Goal: Task Accomplishment & Management: Manage account settings

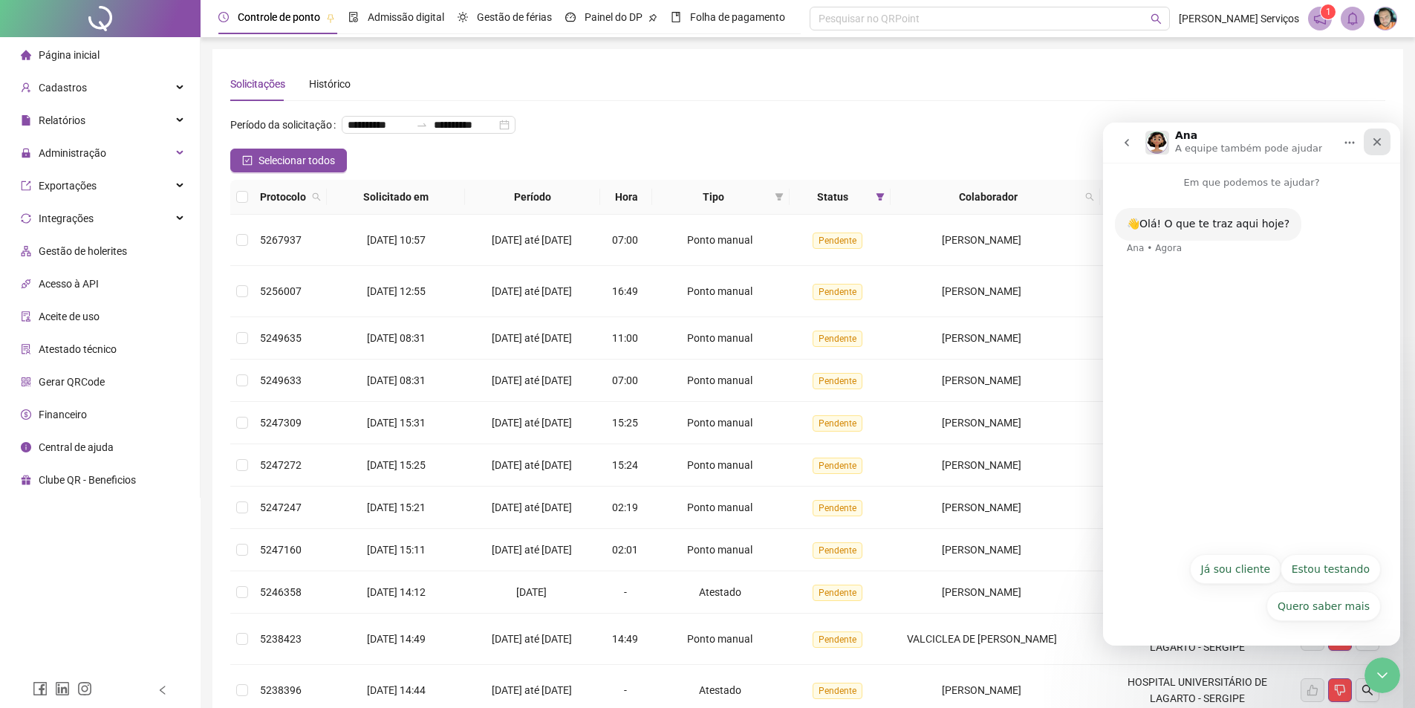
click at [1376, 135] on div "Fechar" at bounding box center [1377, 142] width 27 height 27
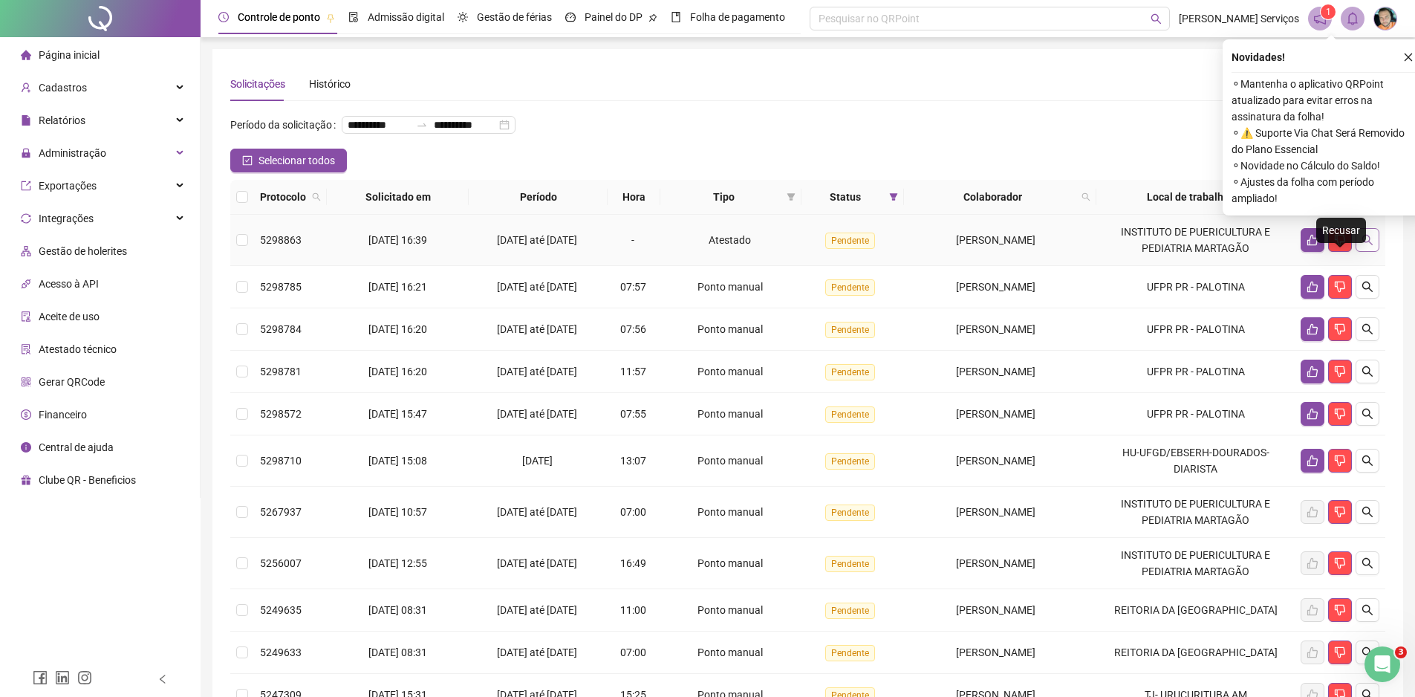
click at [1370, 246] on icon "search" at bounding box center [1368, 240] width 12 height 12
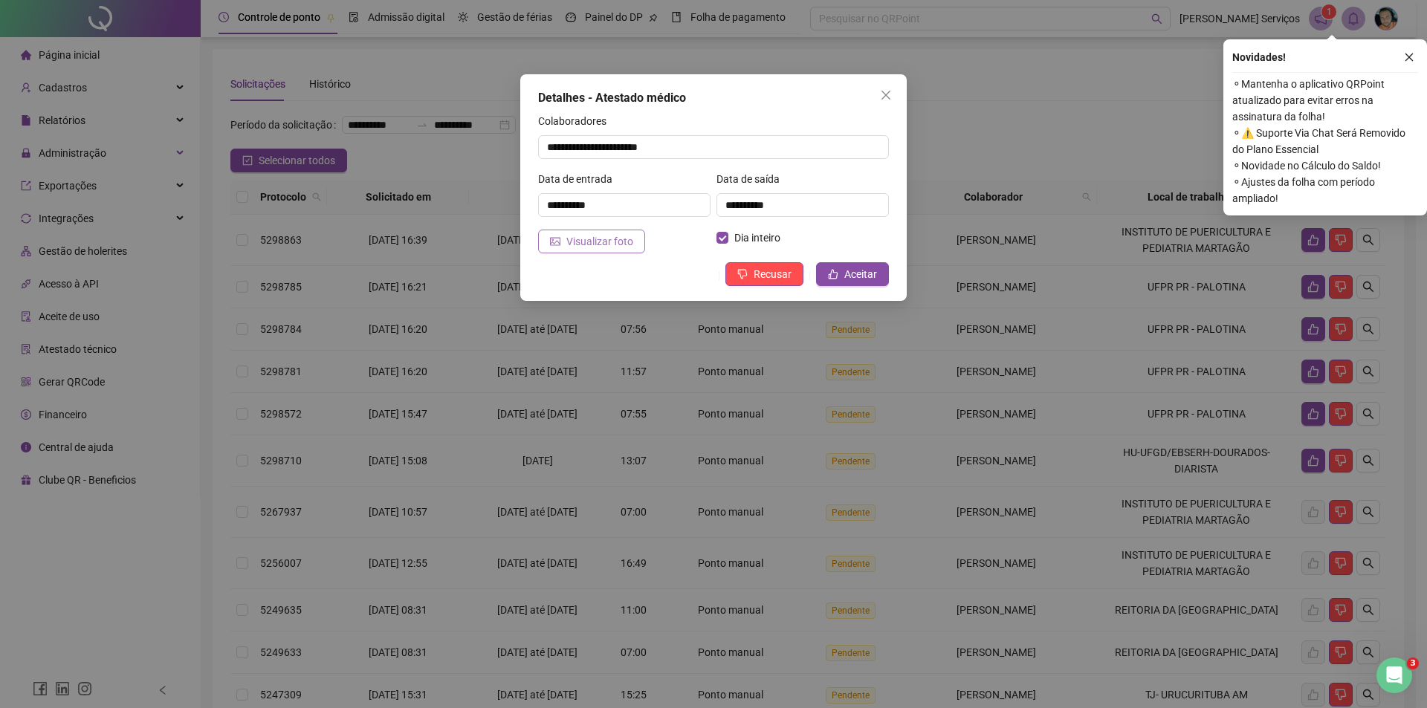
click at [609, 245] on span "Visualizar foto" at bounding box center [599, 241] width 67 height 16
click at [860, 272] on span "Aceitar" at bounding box center [860, 274] width 33 height 16
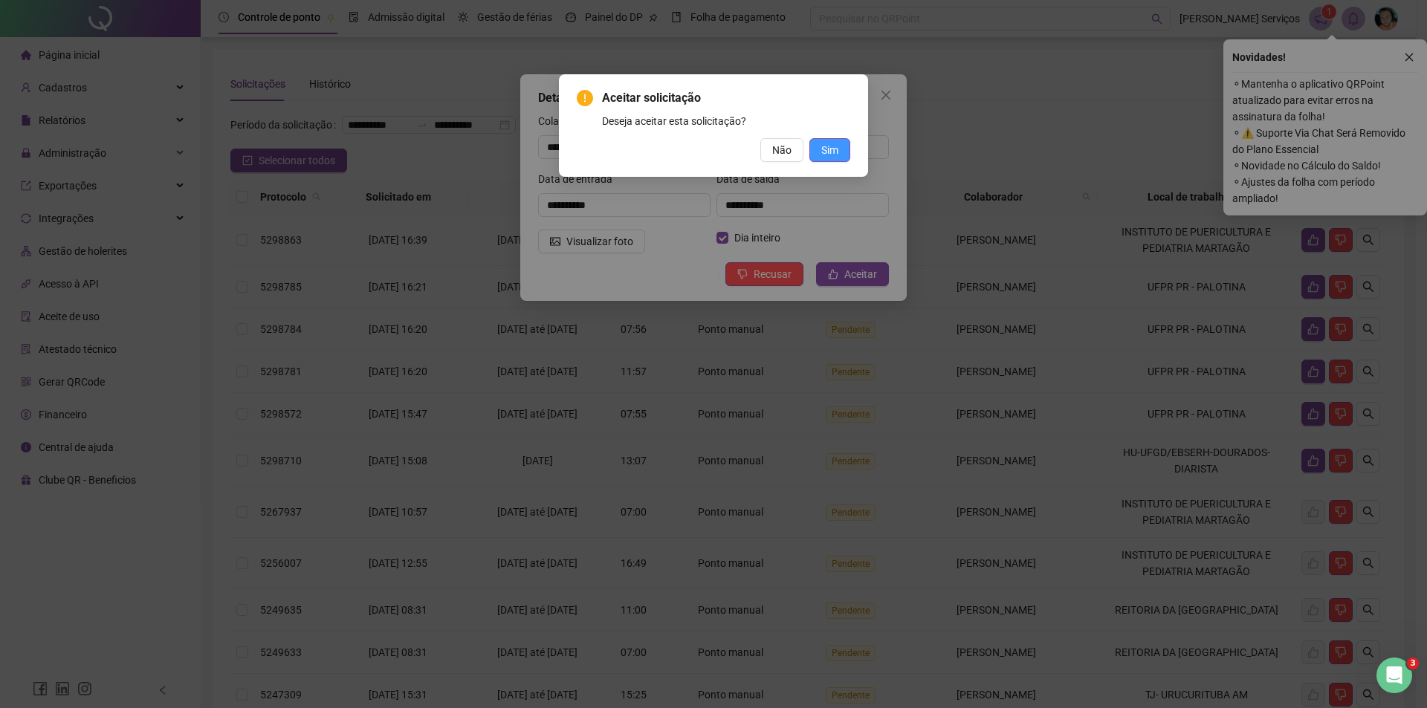
click at [827, 150] on span "Sim" at bounding box center [829, 150] width 17 height 16
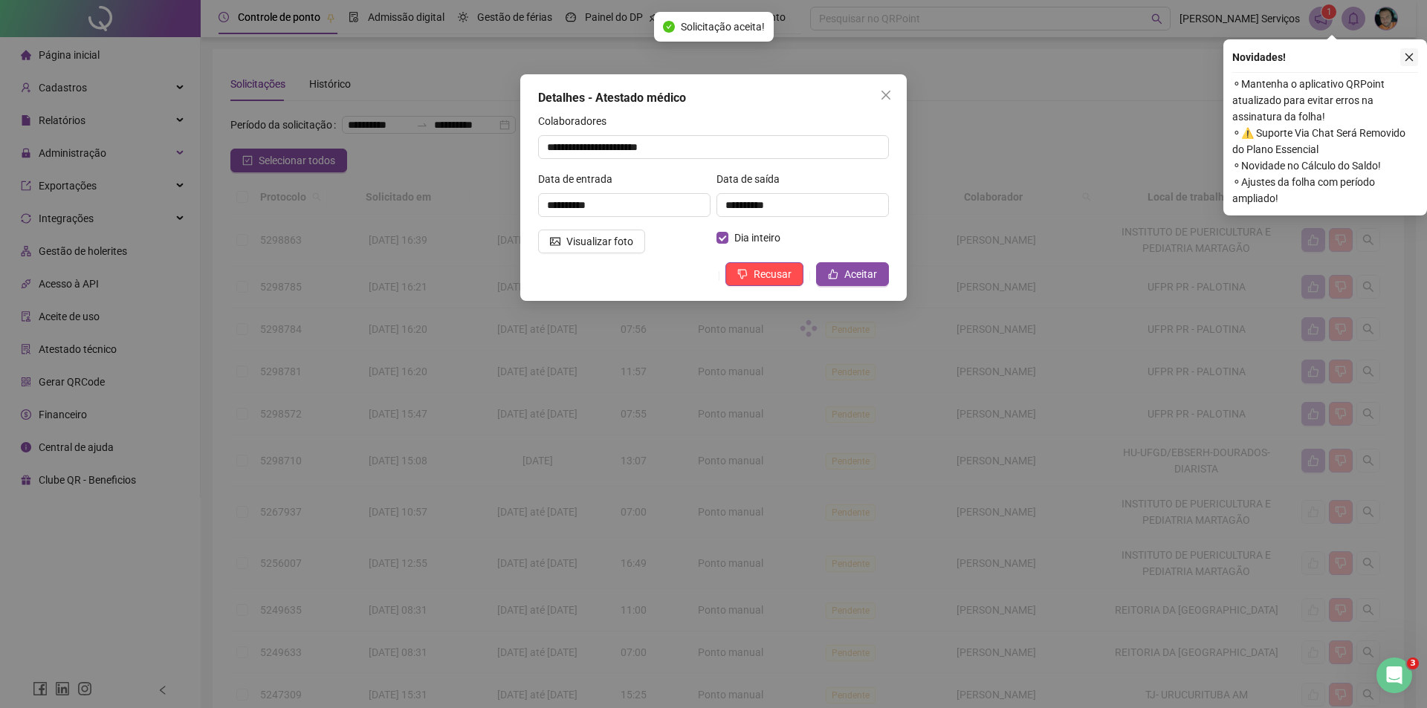
click at [1411, 56] on icon "close" at bounding box center [1408, 57] width 10 height 10
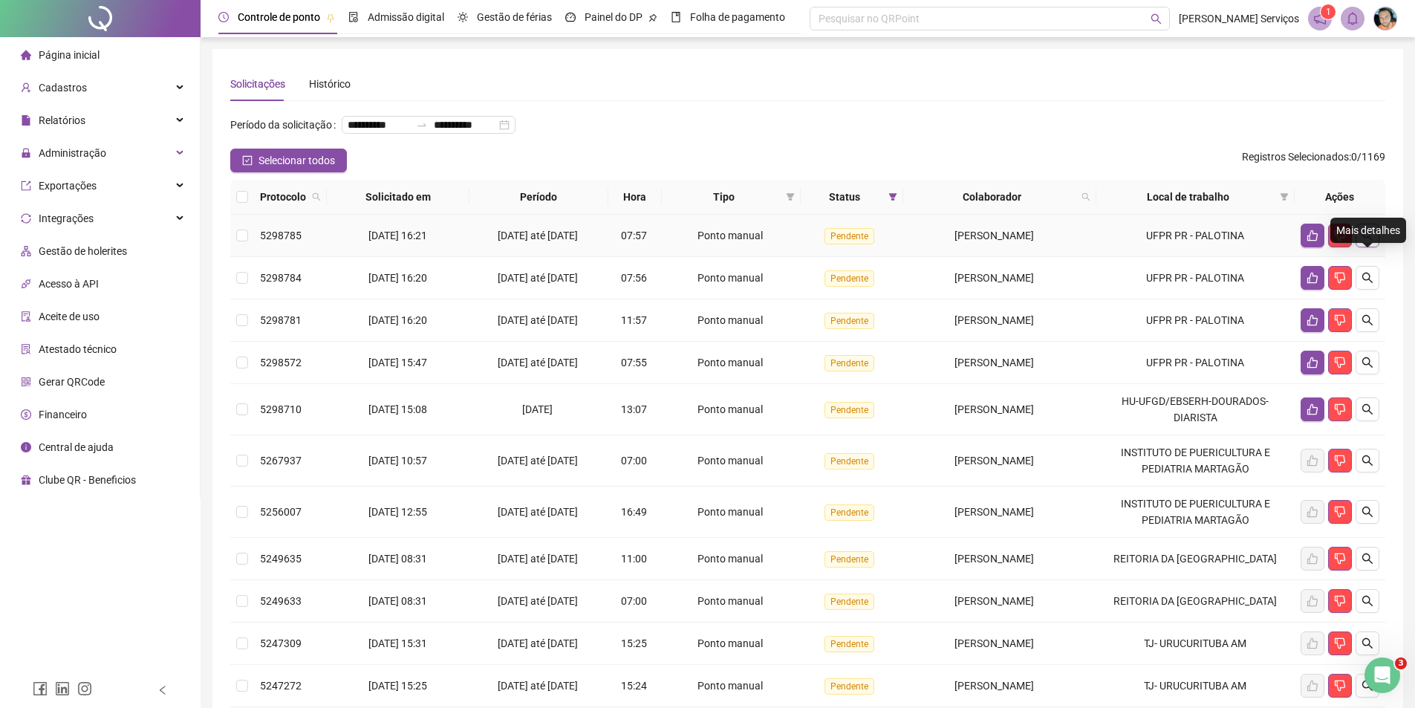
click at [1372, 247] on button "button" at bounding box center [1368, 236] width 24 height 24
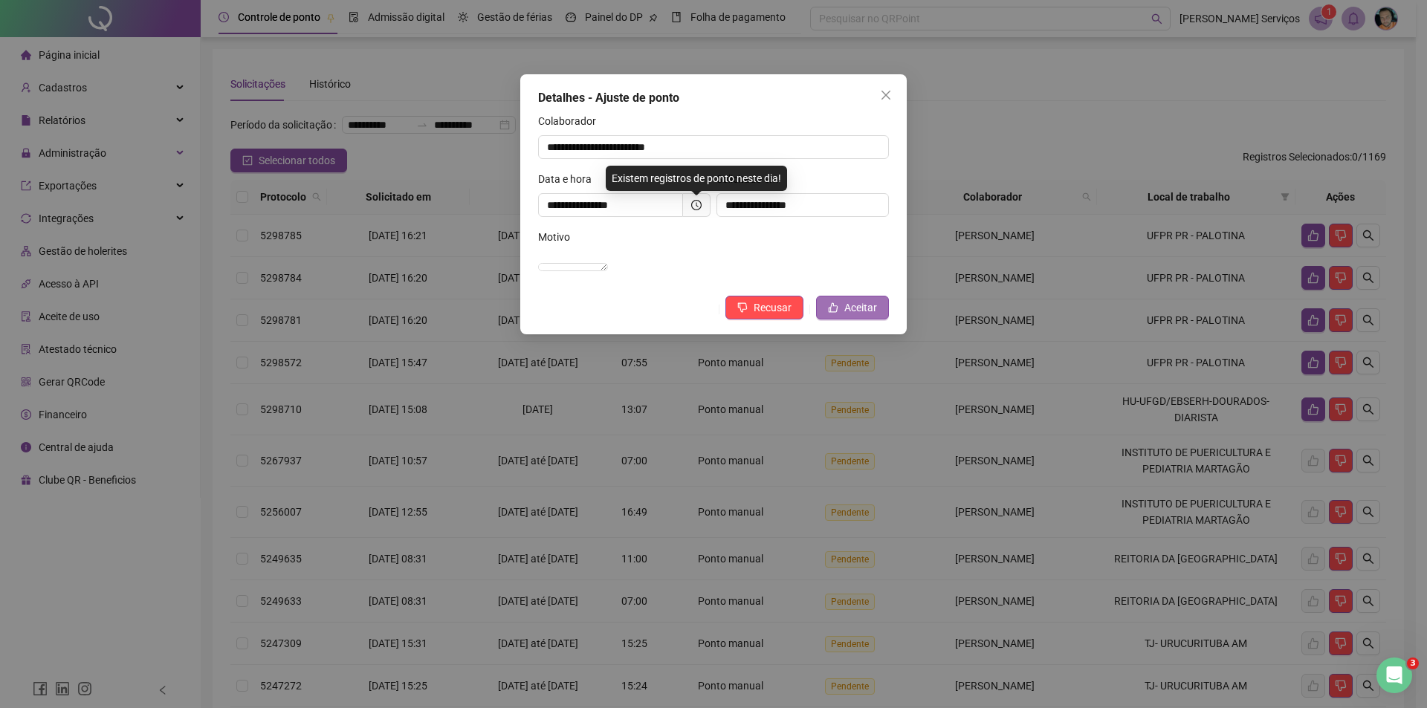
click at [844, 319] on button "Aceitar" at bounding box center [852, 308] width 73 height 24
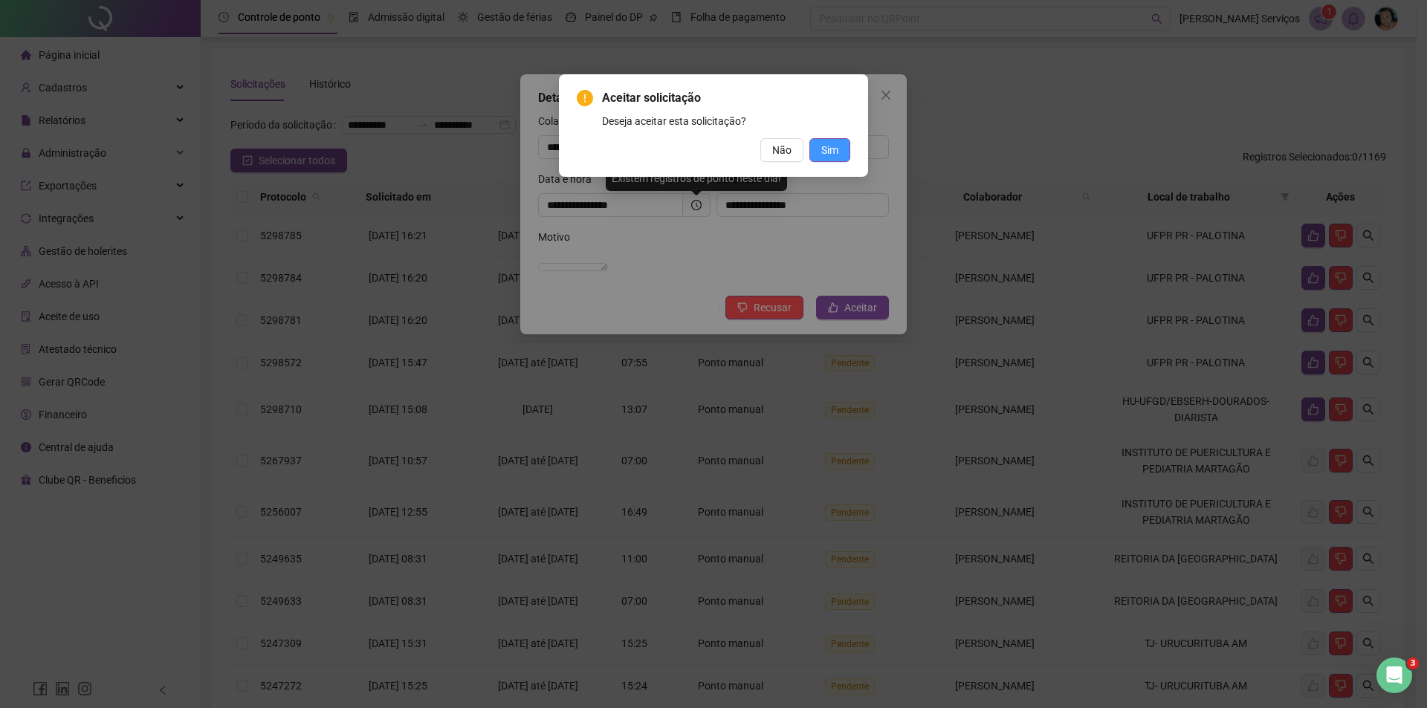
click at [837, 151] on span "Sim" at bounding box center [829, 150] width 17 height 16
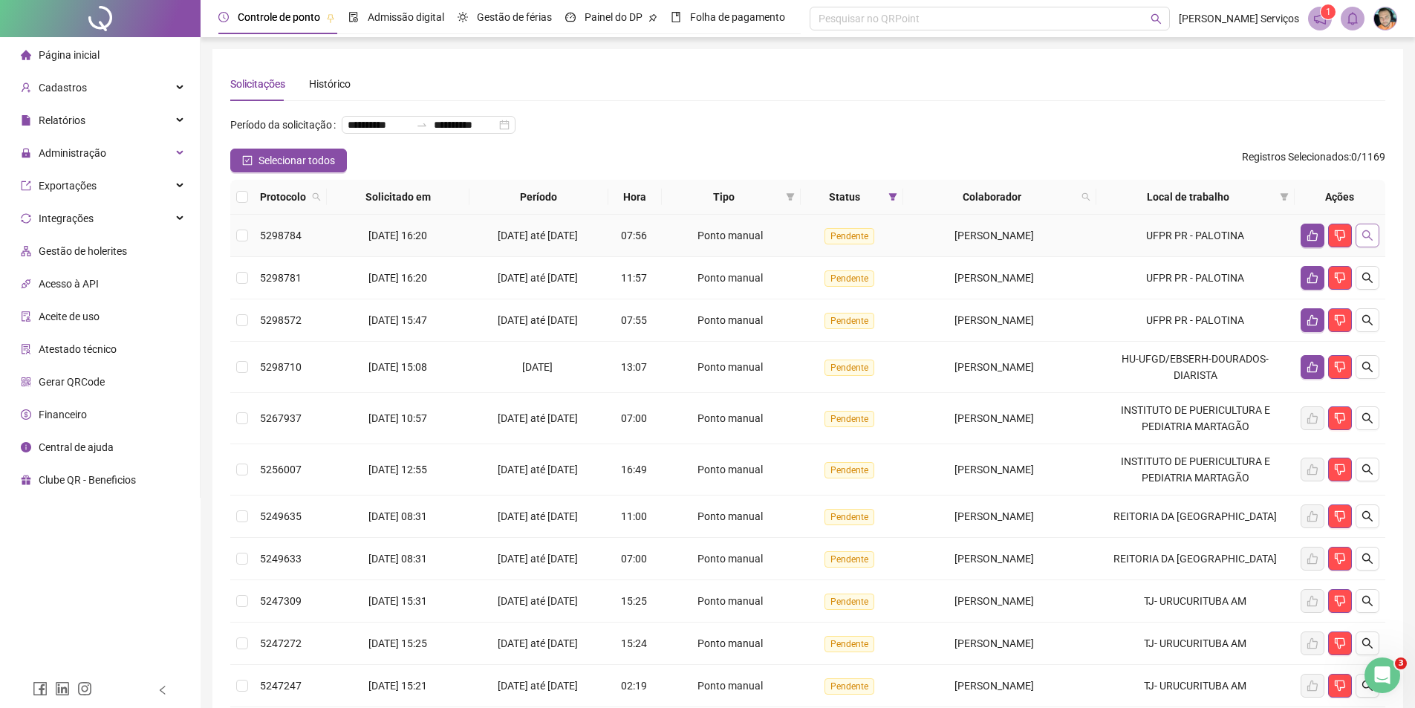
click at [1369, 241] on icon "search" at bounding box center [1368, 235] width 10 height 10
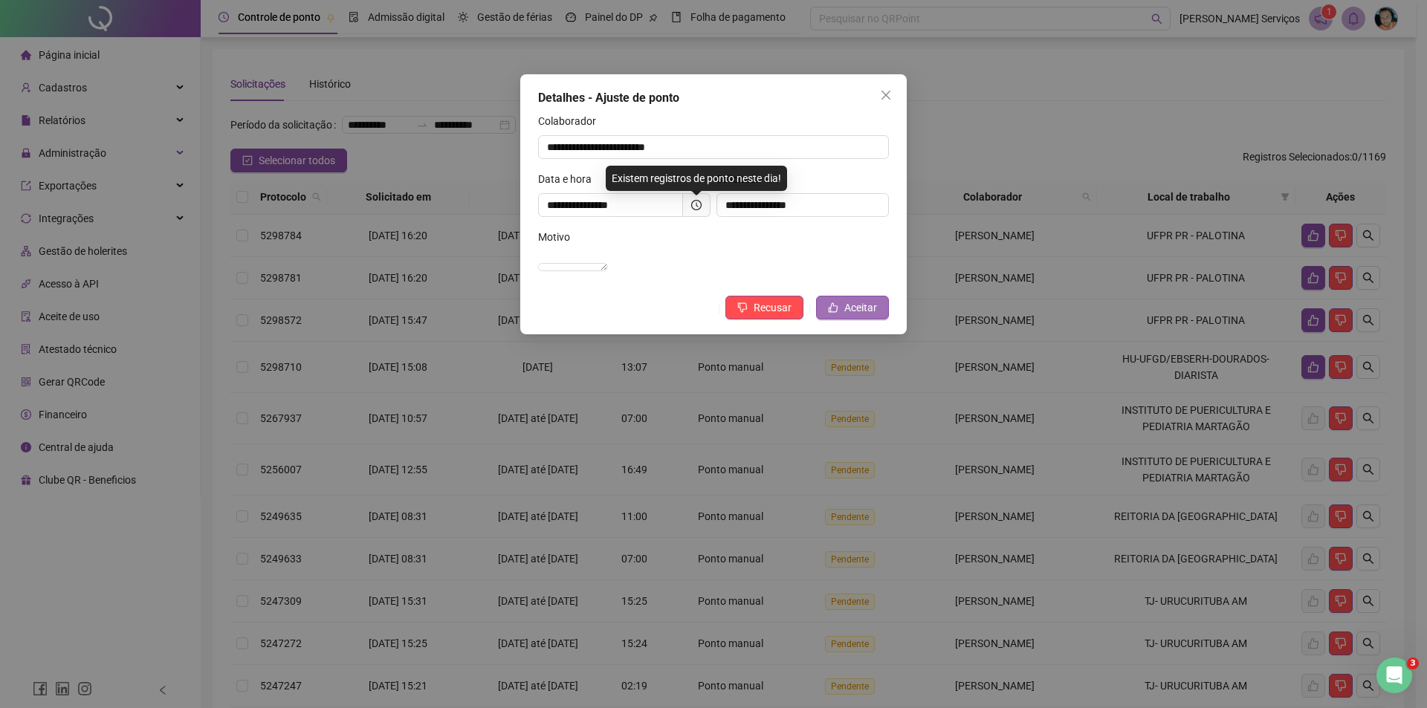
click at [846, 316] on span "Aceitar" at bounding box center [860, 307] width 33 height 16
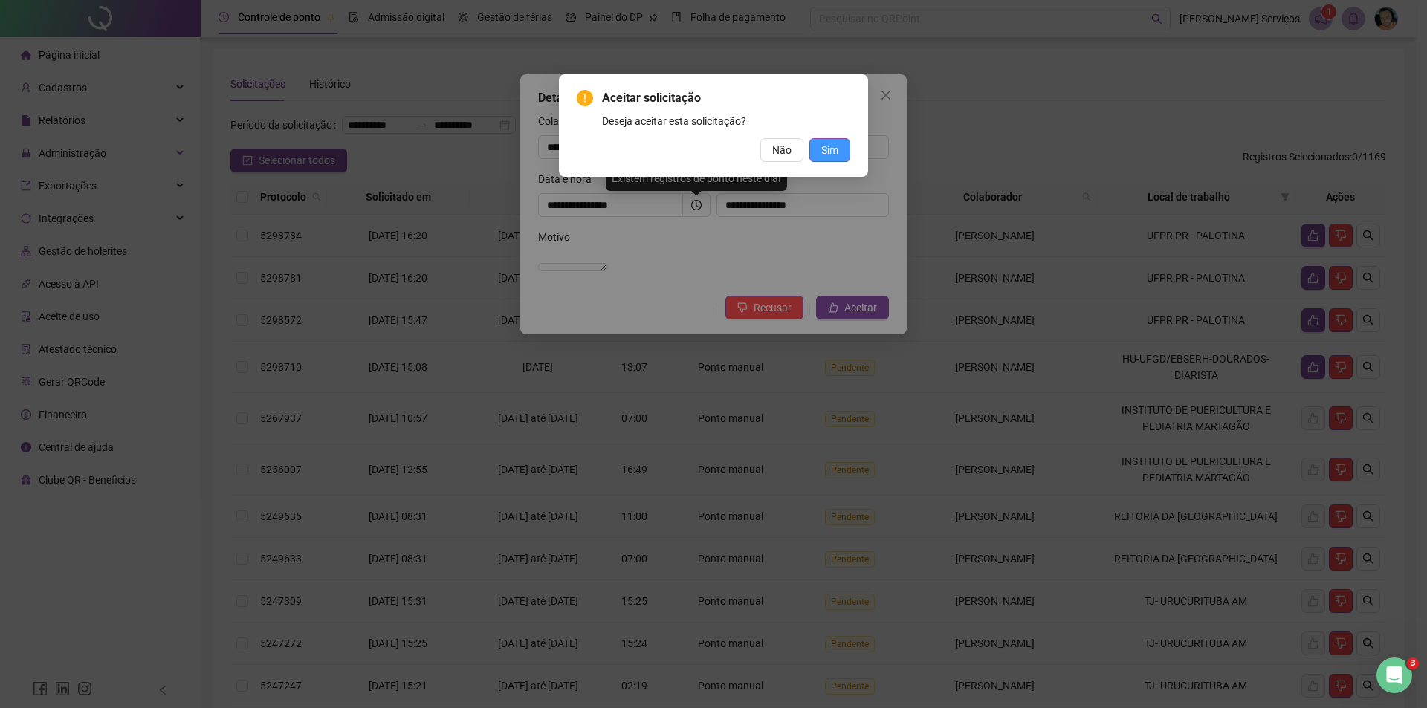
click at [833, 143] on span "Sim" at bounding box center [829, 150] width 17 height 16
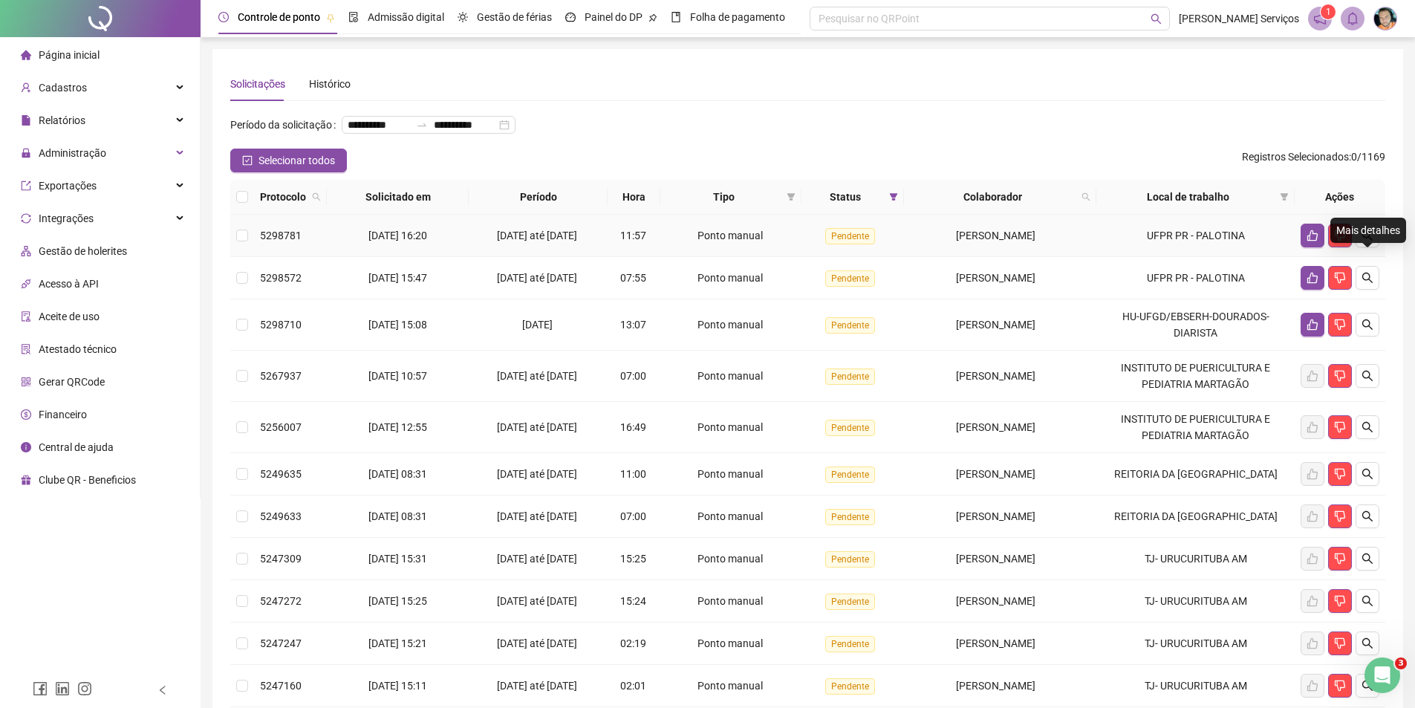
click at [1365, 241] on icon "search" at bounding box center [1368, 236] width 12 height 12
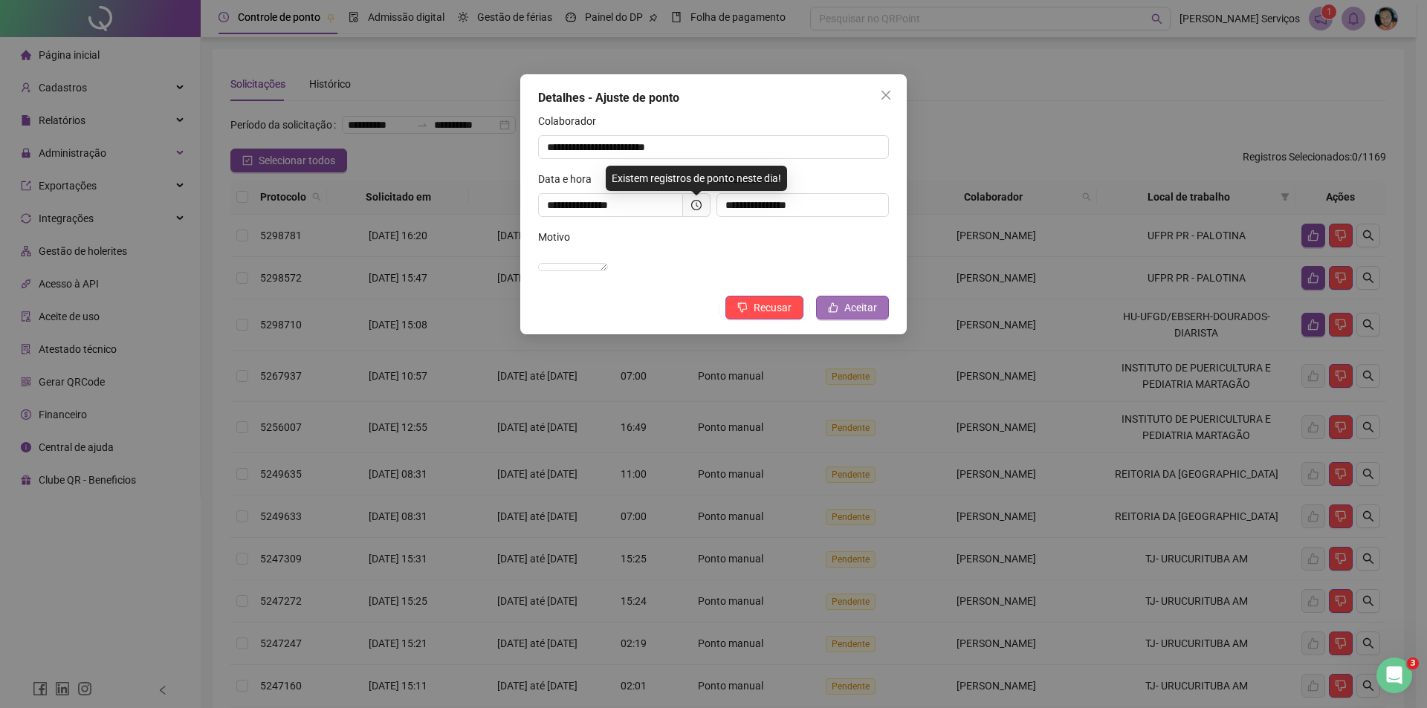
click at [856, 319] on button "Aceitar" at bounding box center [852, 308] width 73 height 24
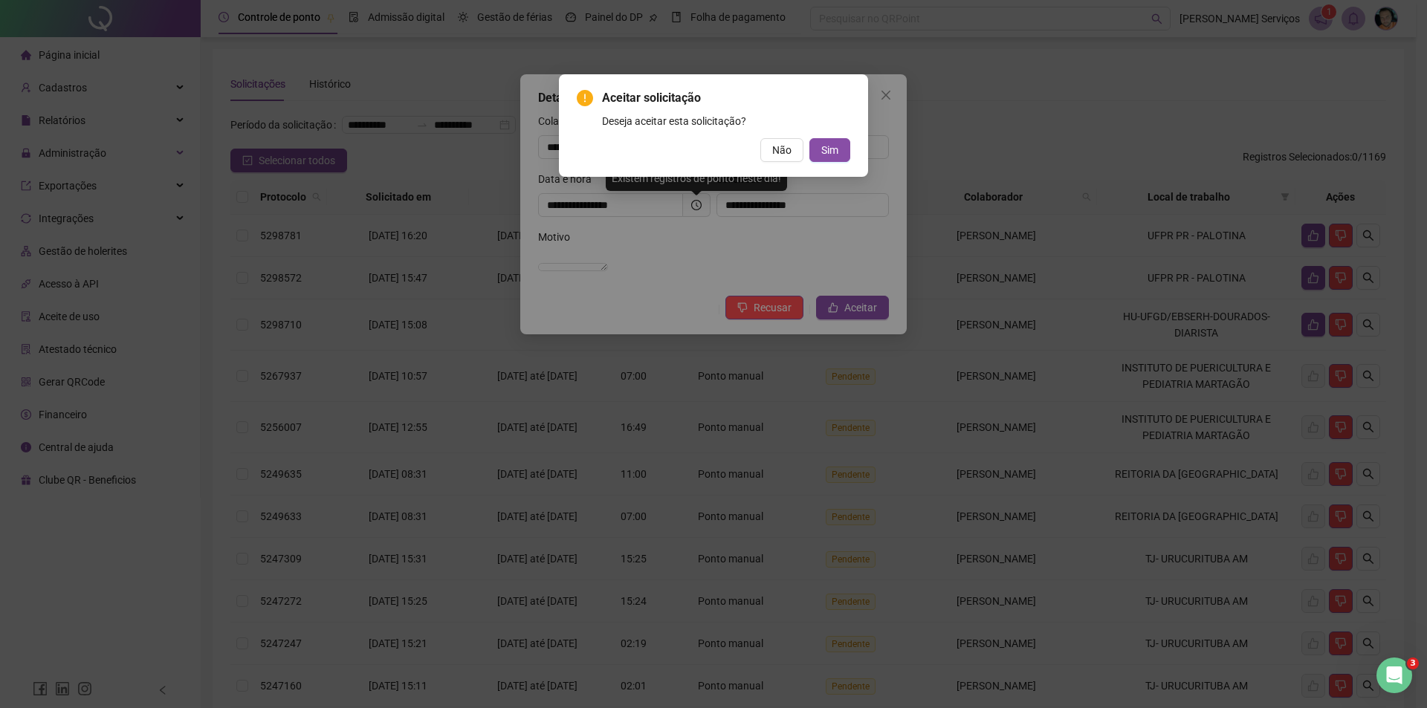
click at [831, 162] on div "Aceitar solicitação Deseja aceitar esta solicitação? Não Sim" at bounding box center [713, 125] width 309 height 103
click at [831, 152] on span "Sim" at bounding box center [829, 150] width 17 height 16
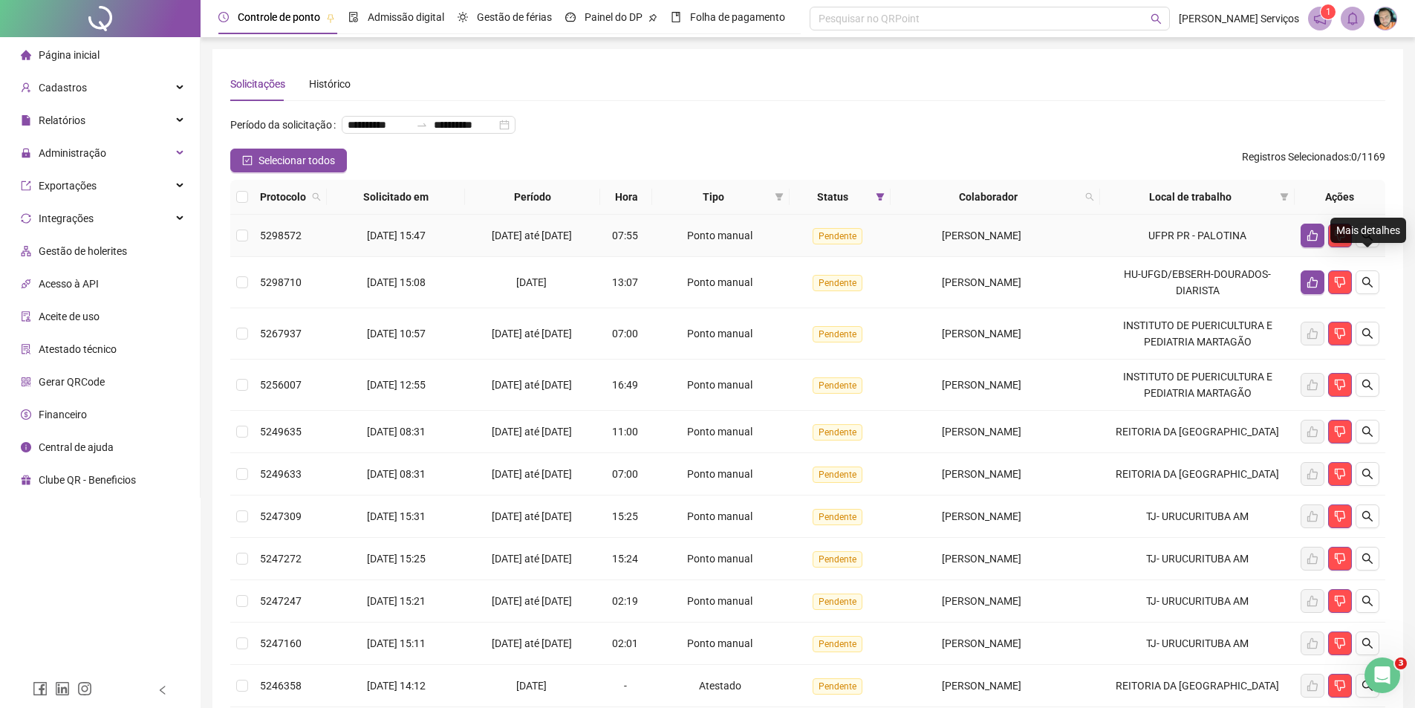
click at [1363, 241] on icon "search" at bounding box center [1368, 236] width 12 height 12
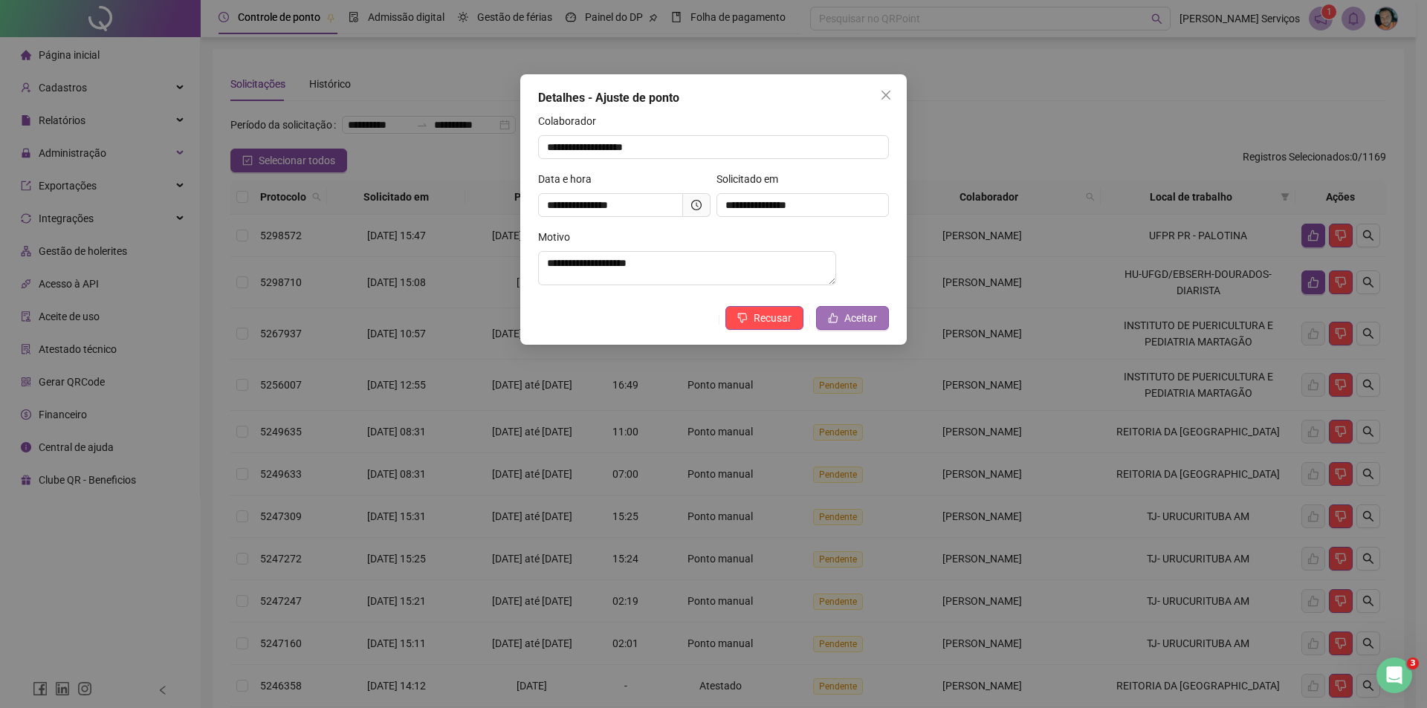
click at [840, 324] on button "Aceitar" at bounding box center [852, 318] width 73 height 24
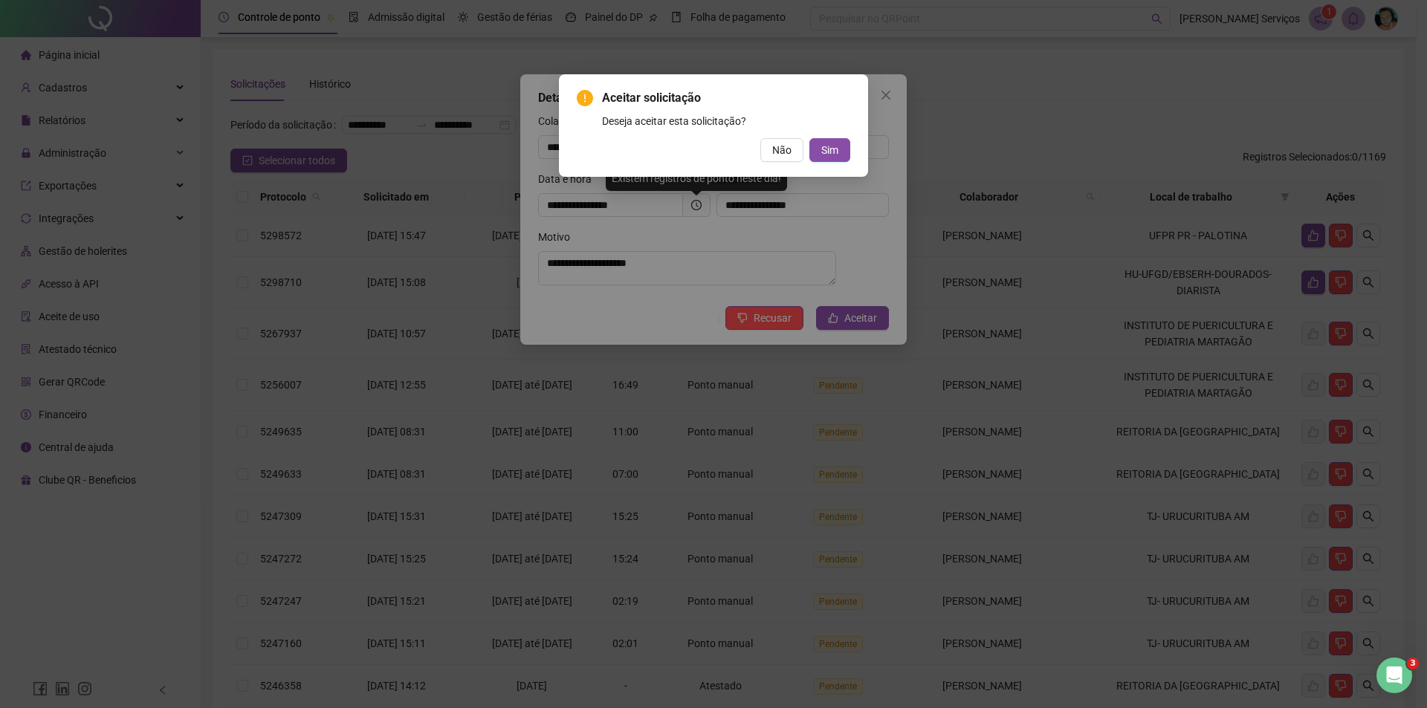
click at [837, 137] on div "Aceitar solicitação Deseja aceitar esta solicitação? Não Sim" at bounding box center [713, 125] width 273 height 73
click at [837, 152] on span "Sim" at bounding box center [829, 150] width 17 height 16
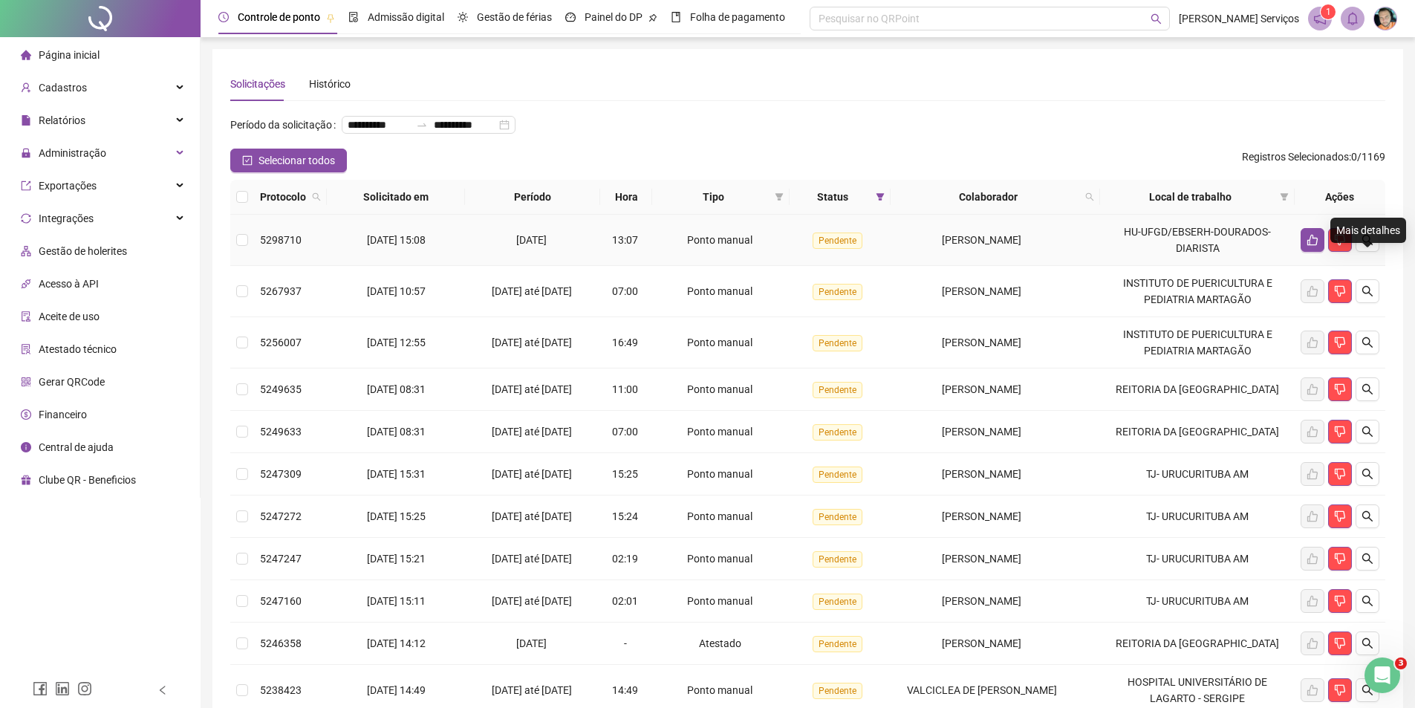
click at [1366, 246] on icon "search" at bounding box center [1368, 240] width 12 height 12
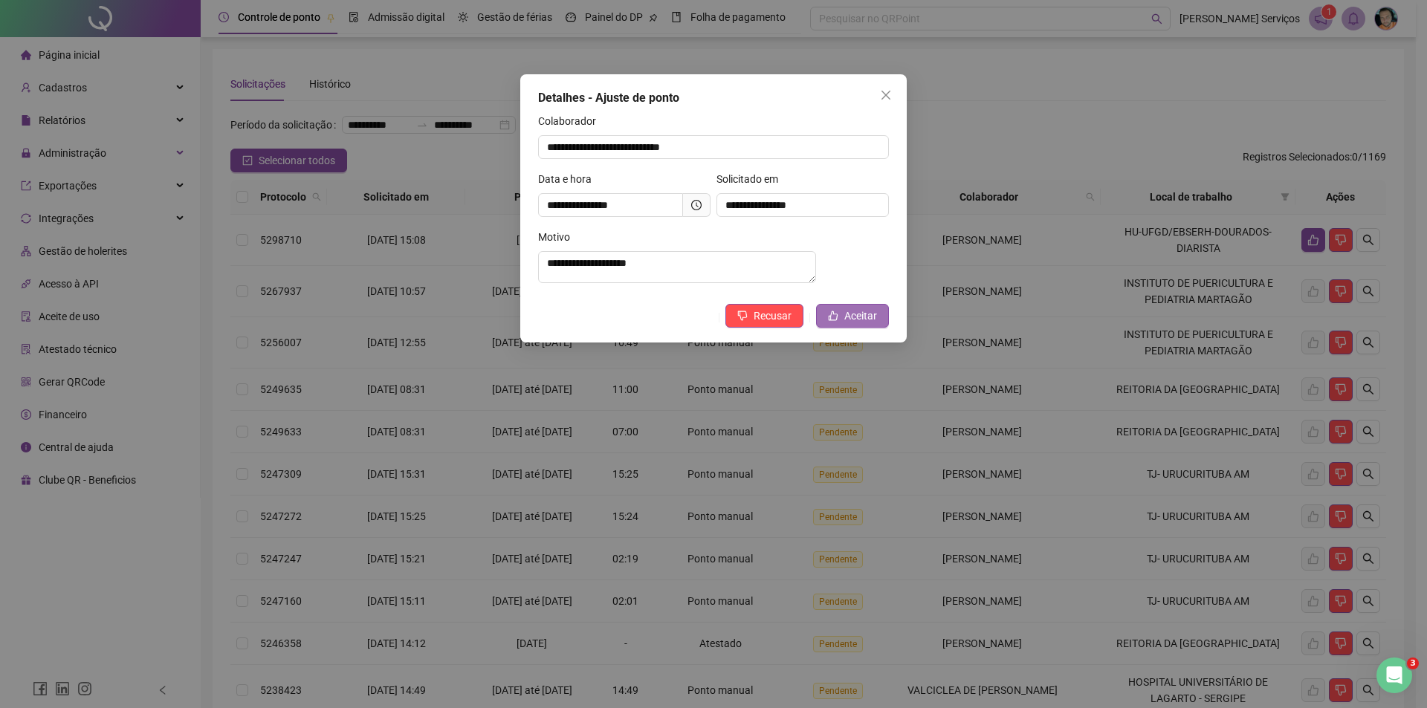
click at [837, 321] on icon "like" at bounding box center [833, 316] width 10 height 10
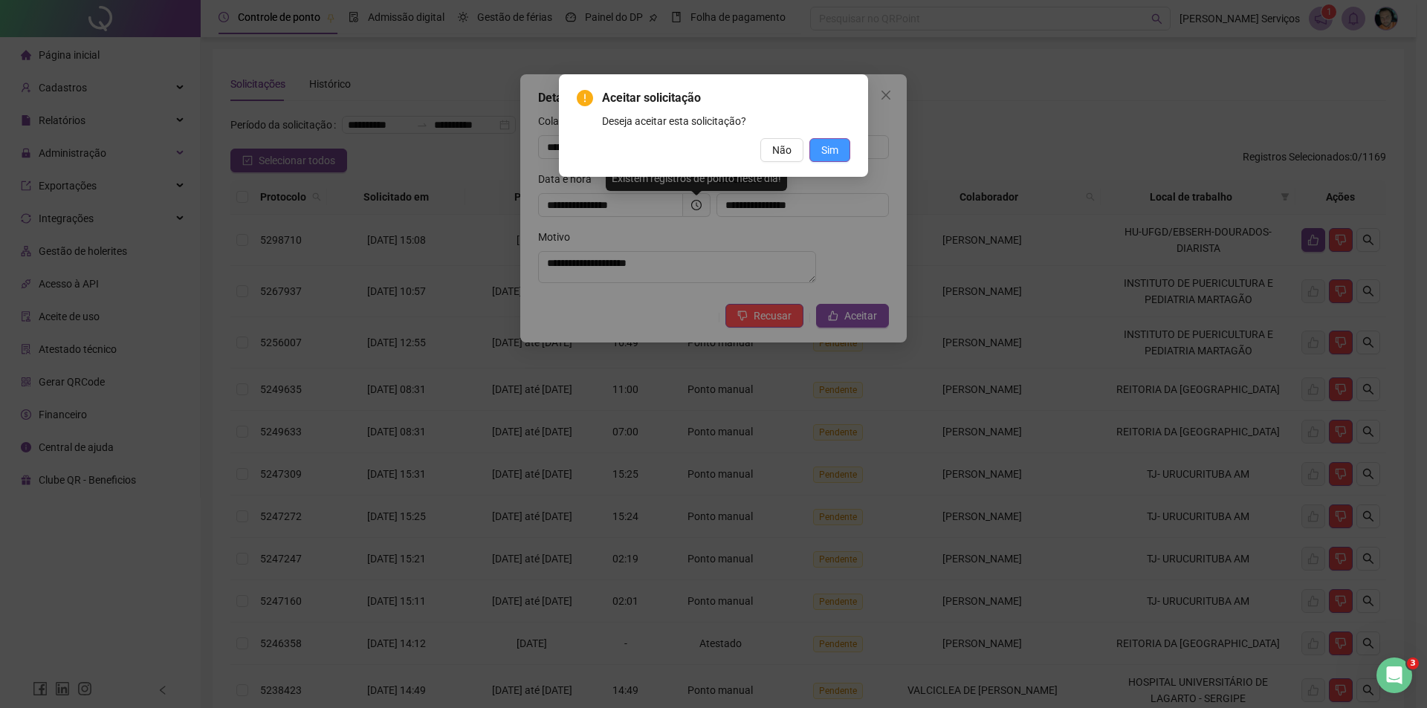
click at [831, 143] on span "Sim" at bounding box center [829, 150] width 17 height 16
